Goal: Task Accomplishment & Management: Use online tool/utility

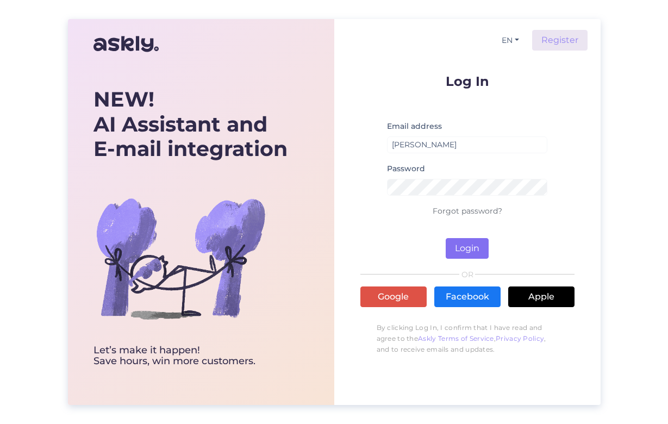
click at [465, 254] on button "Login" at bounding box center [466, 248] width 43 height 21
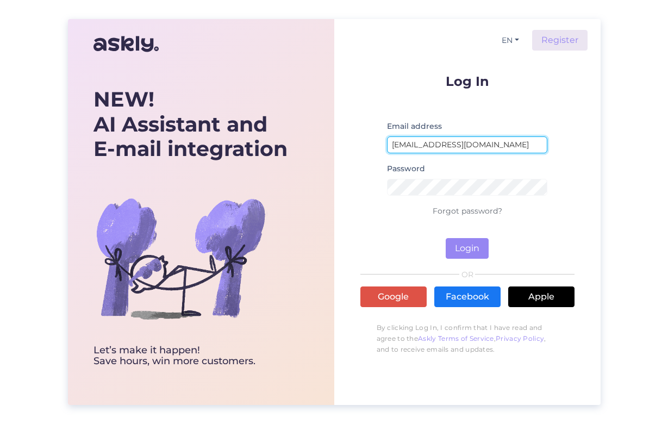
type input "[EMAIL_ADDRESS][DOMAIN_NAME]"
click at [567, 167] on form "Log In Email address [EMAIL_ADDRESS][DOMAIN_NAME] Password Forgot password? Log…" at bounding box center [467, 166] width 214 height 184
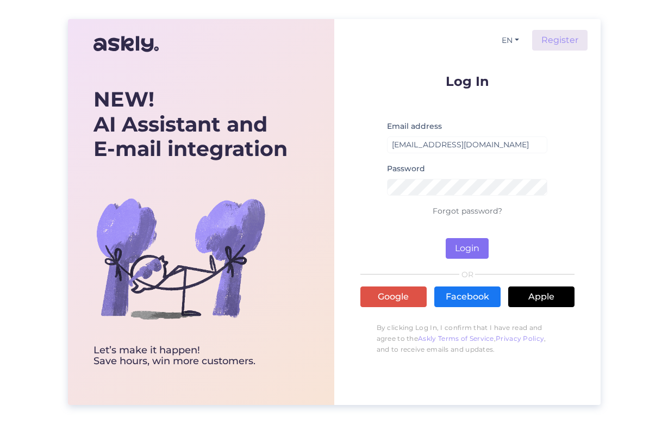
click at [468, 246] on button "Login" at bounding box center [466, 248] width 43 height 21
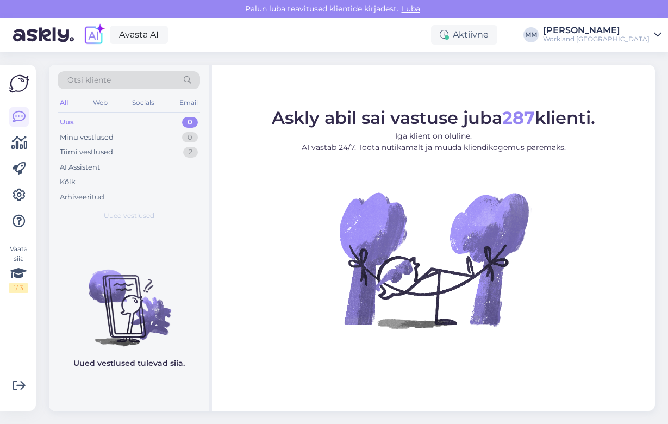
click at [659, 34] on icon at bounding box center [658, 34] width 8 height 9
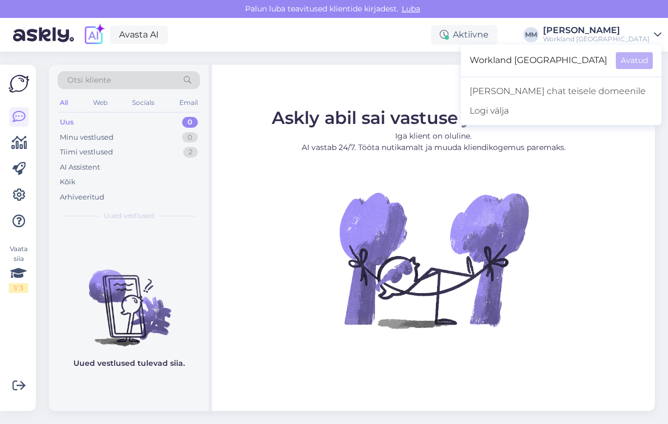
click at [404, 38] on div "Avasta AI Aktiivne MM Maigi Moor Workland [GEOGRAPHIC_DATA] [GEOGRAPHIC_DATA] […" at bounding box center [334, 35] width 668 height 34
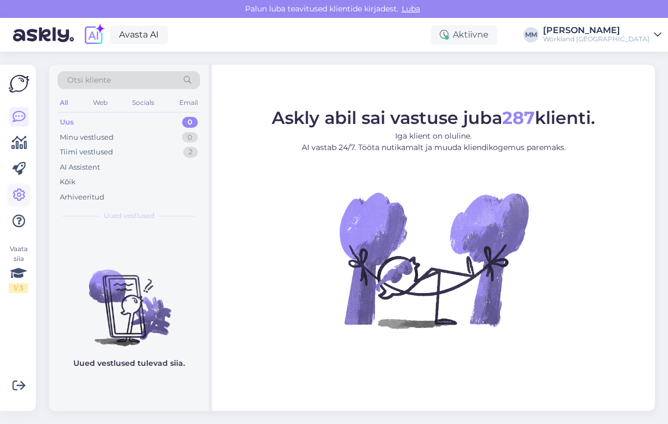
click at [14, 195] on icon at bounding box center [18, 194] width 13 height 13
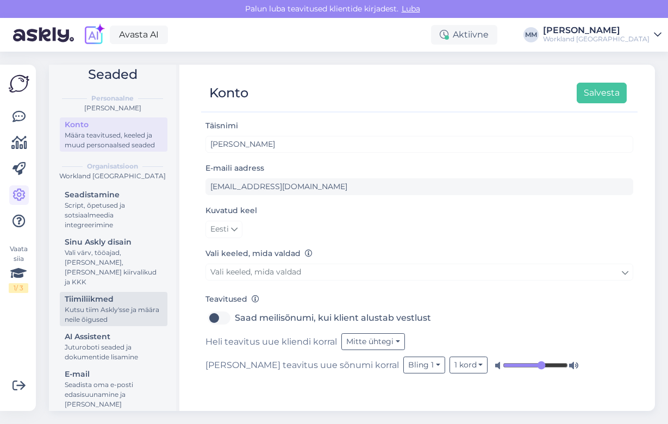
scroll to position [34, 0]
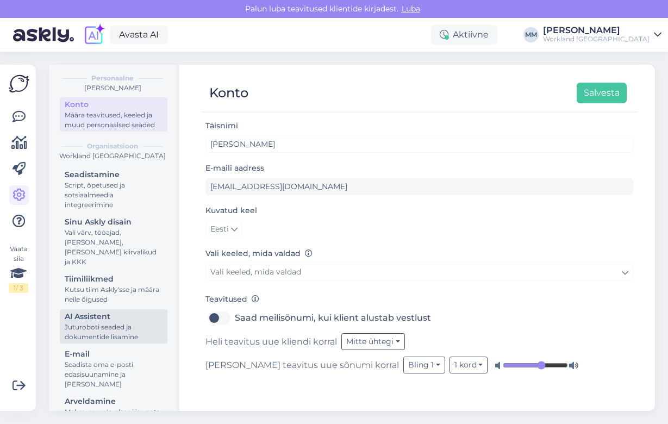
click at [115, 312] on div "AI Assistent" at bounding box center [114, 316] width 98 height 11
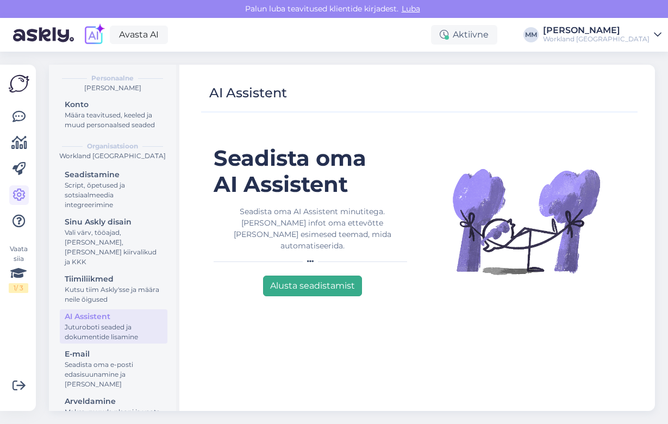
click at [289, 275] on button "Alusta seadistamist" at bounding box center [312, 285] width 99 height 21
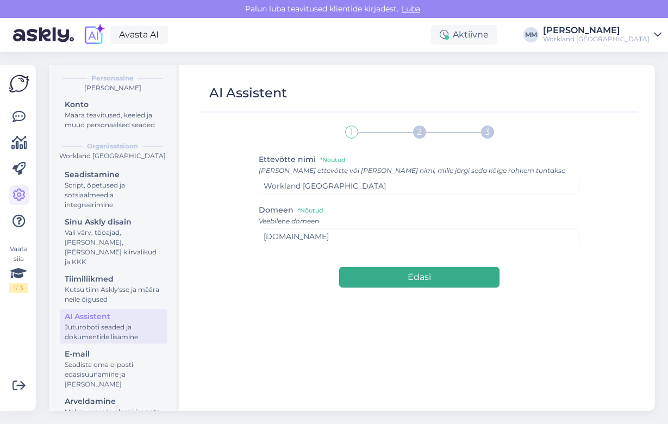
click at [441, 275] on button "Edasi" at bounding box center [419, 277] width 160 height 21
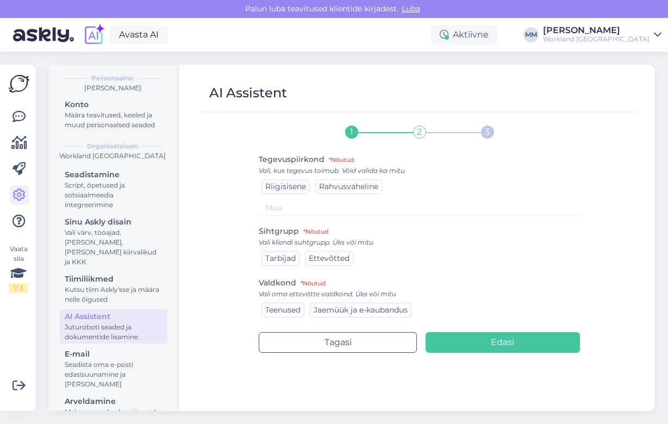
click at [372, 184] on span "Rahvusvaheline" at bounding box center [348, 186] width 59 height 10
click at [337, 264] on div "Ettevõtted" at bounding box center [329, 258] width 48 height 15
click at [306, 255] on div "Ettevõtted" at bounding box center [329, 258] width 48 height 15
click at [293, 257] on span "Tarbijad" at bounding box center [280, 258] width 30 height 10
click at [328, 262] on span "Ettevõtted" at bounding box center [329, 258] width 41 height 10
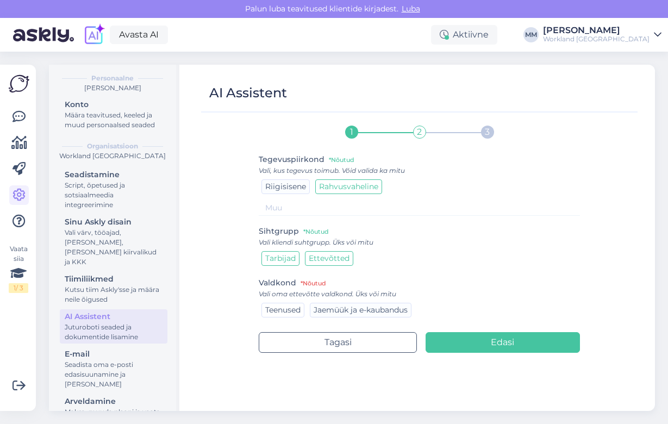
click at [299, 305] on div "Teenused" at bounding box center [282, 310] width 43 height 15
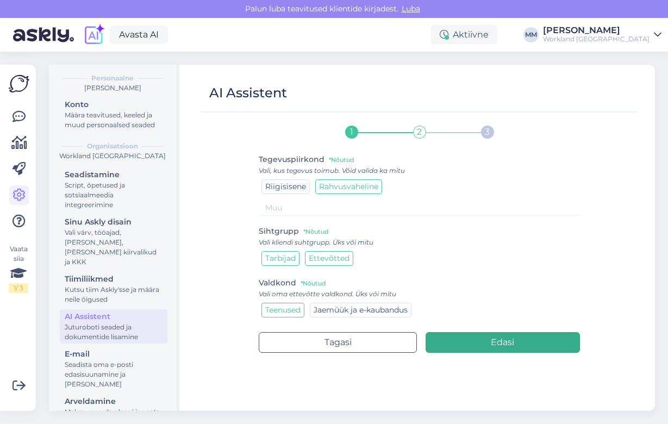
click at [494, 342] on button "Edasi" at bounding box center [502, 342] width 154 height 21
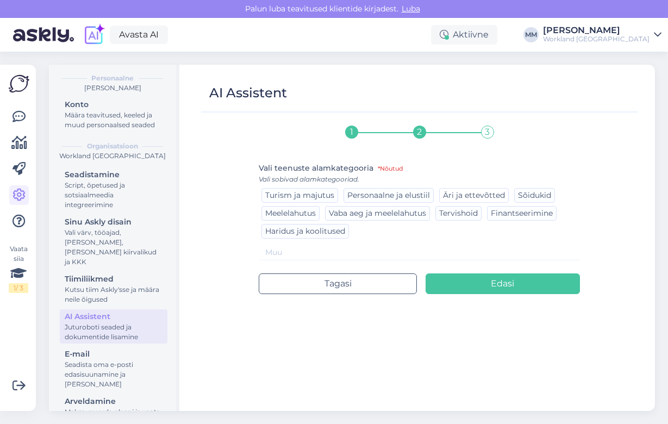
click at [484, 194] on span "Äri ja ettevõtted" at bounding box center [474, 195] width 62 height 10
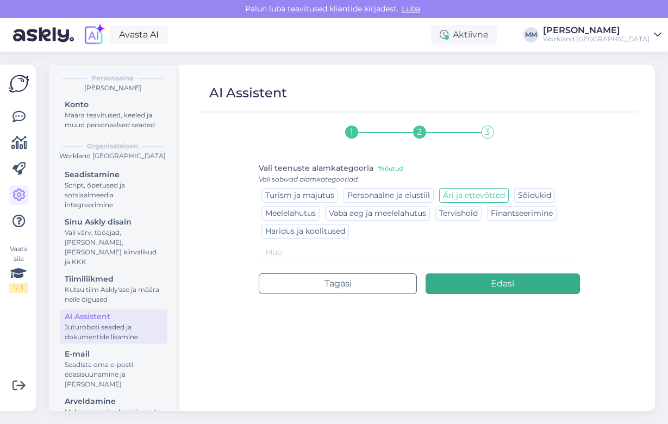
click at [481, 284] on button "Edasi" at bounding box center [502, 283] width 154 height 21
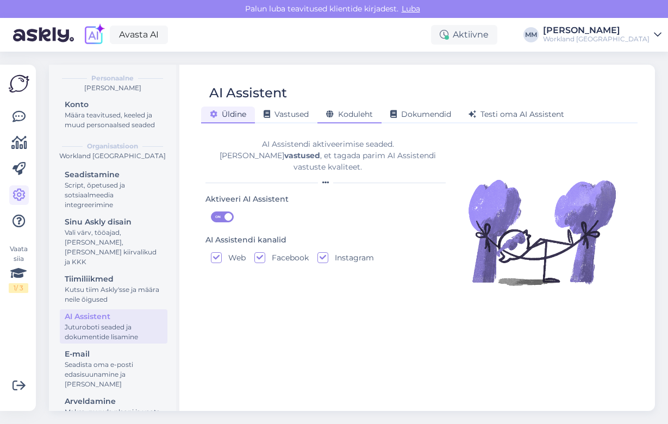
click at [358, 117] on span "Koduleht" at bounding box center [349, 114] width 47 height 10
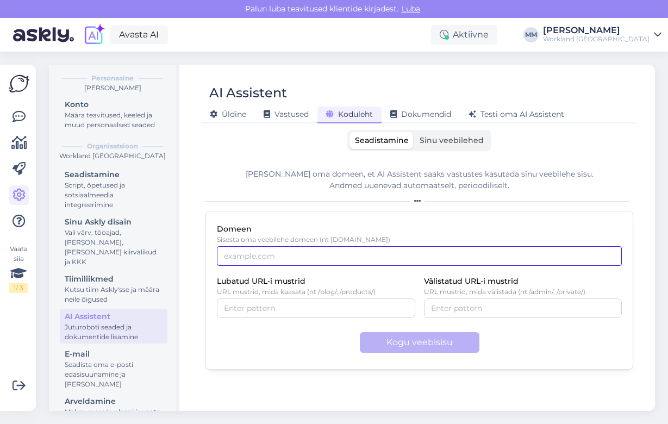
click at [297, 260] on input "Domeen" at bounding box center [419, 256] width 405 height 20
type input "W"
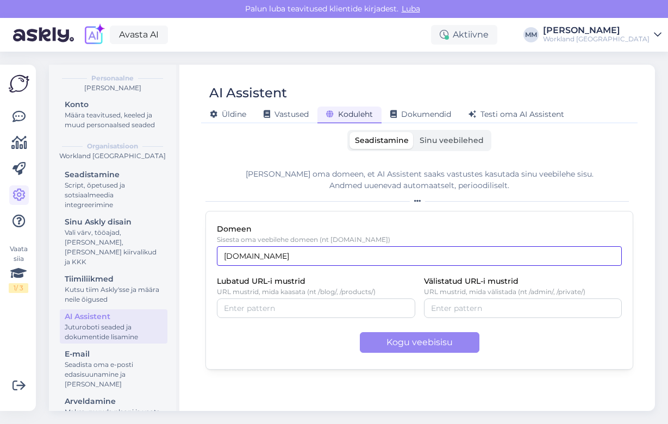
click at [234, 254] on input "[DOMAIN_NAME]" at bounding box center [419, 256] width 405 height 20
click at [296, 249] on input "[DOMAIN_NAME]" at bounding box center [419, 256] width 405 height 20
click at [234, 254] on input "[DOMAIN_NAME]" at bounding box center [419, 256] width 405 height 20
click at [281, 249] on input "[DOMAIN_NAME]" at bounding box center [419, 256] width 405 height 20
click at [278, 255] on input "[DOMAIN_NAME]" at bounding box center [419, 256] width 405 height 20
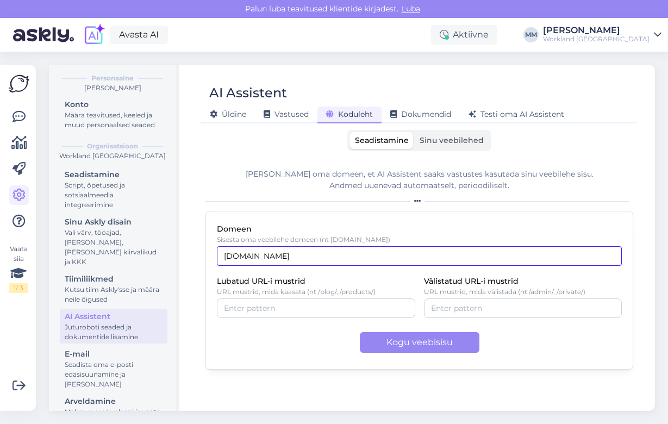
type input "[DOMAIN_NAME]"
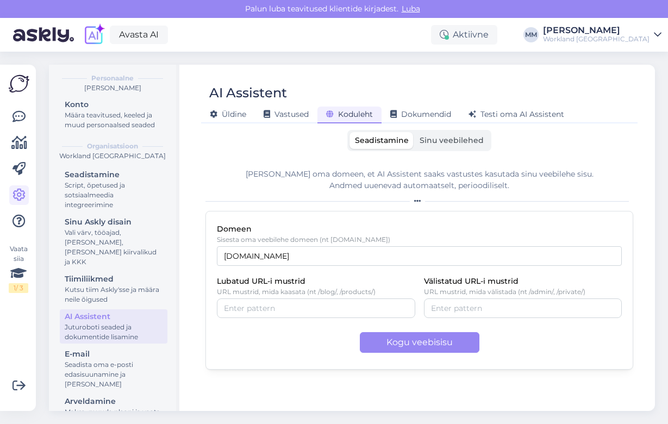
click at [456, 136] on span "Sinu veebilehed" at bounding box center [451, 140] width 64 height 10
click at [414, 132] on input "Sinu veebilehed" at bounding box center [414, 132] width 0 height 0
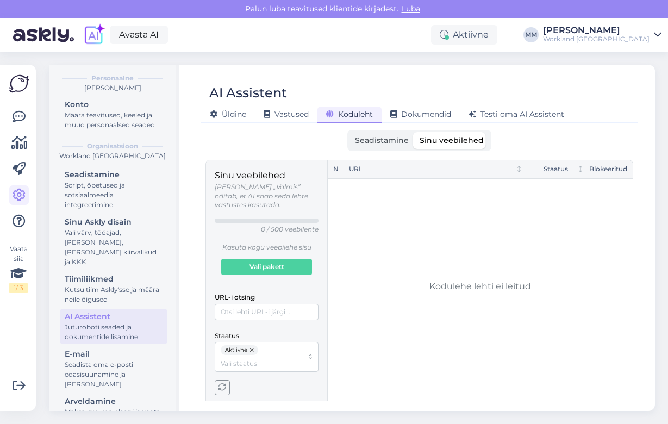
click at [400, 140] on span "Seadistamine" at bounding box center [382, 140] width 54 height 10
click at [349, 132] on input "Seadistamine" at bounding box center [349, 132] width 0 height 0
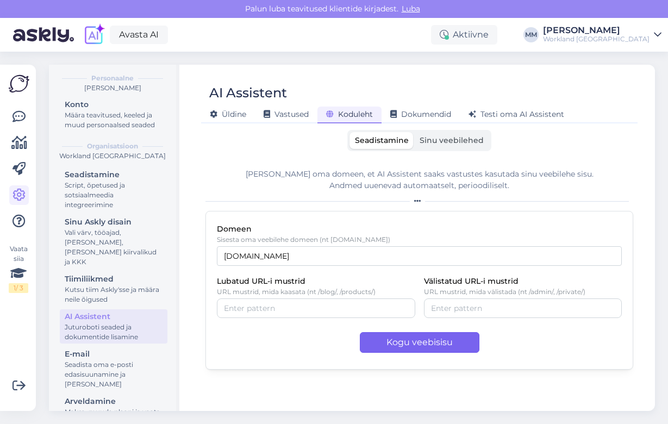
click at [422, 339] on button "Kogu veebisisu" at bounding box center [420, 342] width 120 height 21
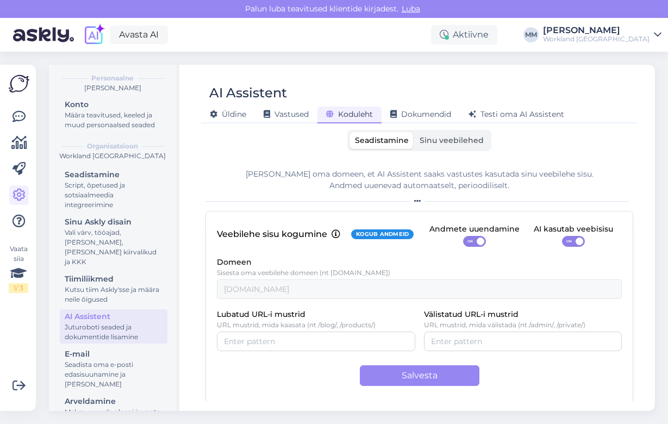
click at [461, 141] on span "Sinu veebilehed" at bounding box center [451, 140] width 64 height 10
click at [414, 132] on input "Sinu veebilehed" at bounding box center [414, 132] width 0 height 0
